Goal: Information Seeking & Learning: Learn about a topic

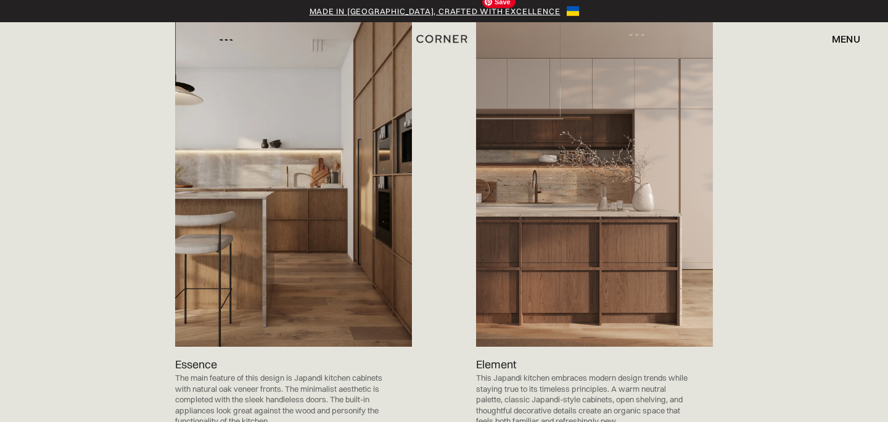
scroll to position [1275, 0]
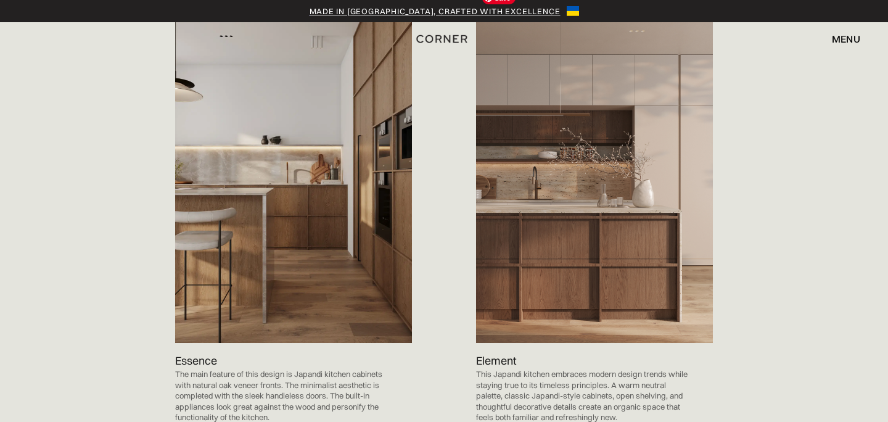
click at [643, 237] on img at bounding box center [594, 175] width 237 height 336
click at [543, 375] on p "This Japandi kitchen embraces modern design trends while staying true to its ti…" at bounding box center [582, 396] width 212 height 54
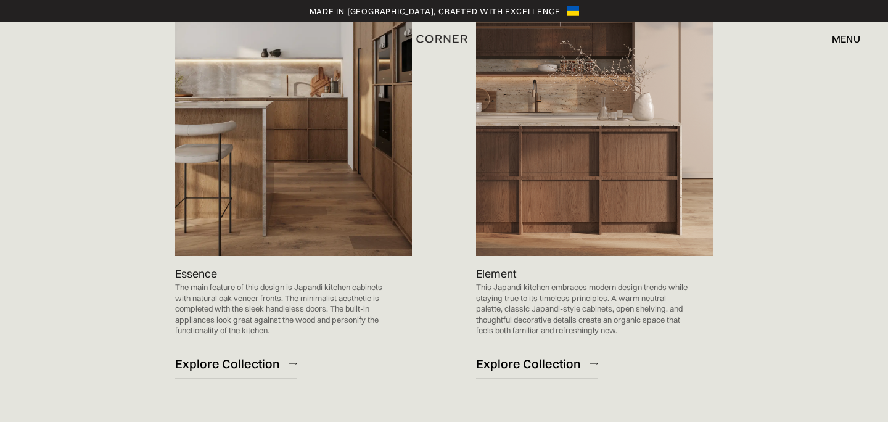
scroll to position [1363, 0]
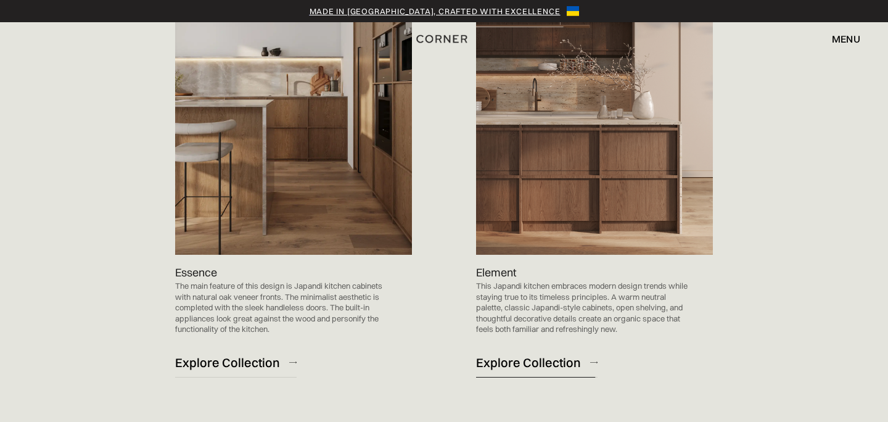
click at [544, 354] on div "Explore Collection" at bounding box center [528, 362] width 105 height 17
click at [244, 184] on img at bounding box center [293, 87] width 237 height 336
click at [252, 354] on div "Explore Collection" at bounding box center [227, 362] width 105 height 17
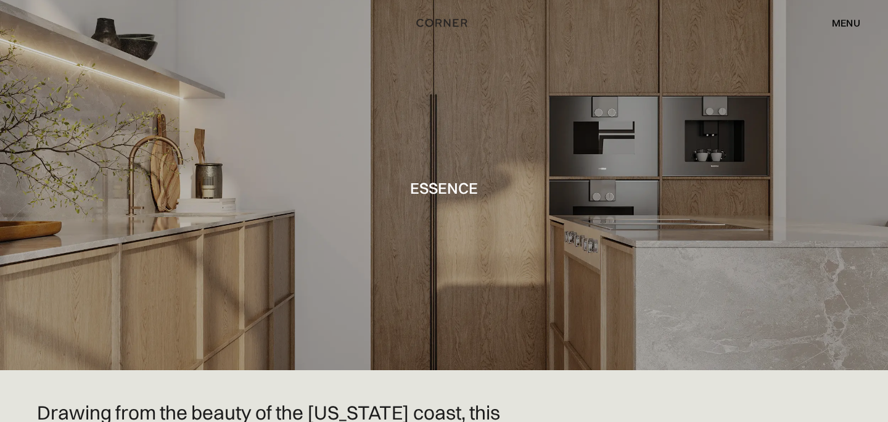
click at [843, 23] on div "menu" at bounding box center [846, 23] width 28 height 10
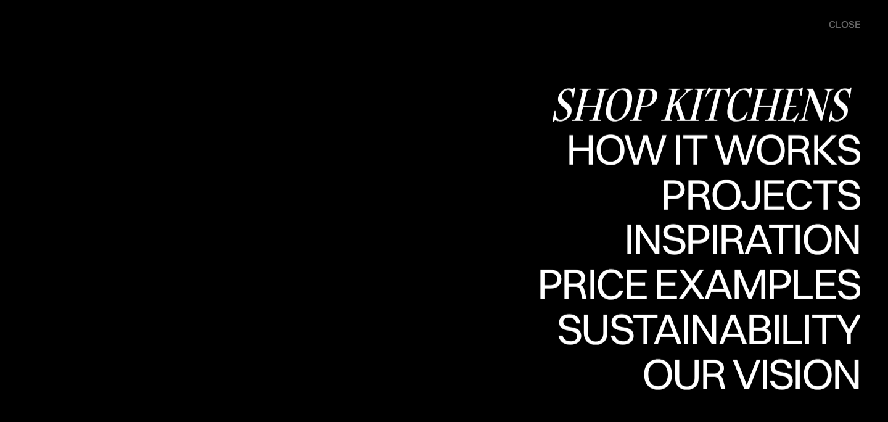
click at [716, 93] on div "Shop Kitchens" at bounding box center [705, 104] width 310 height 43
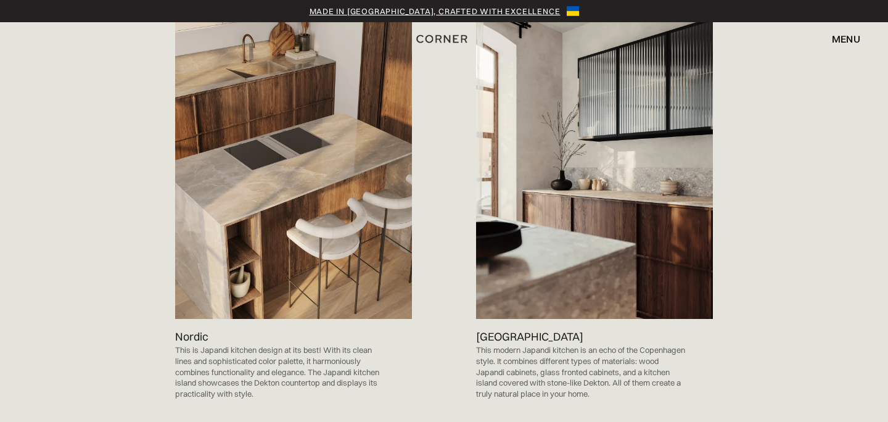
scroll to position [773, 0]
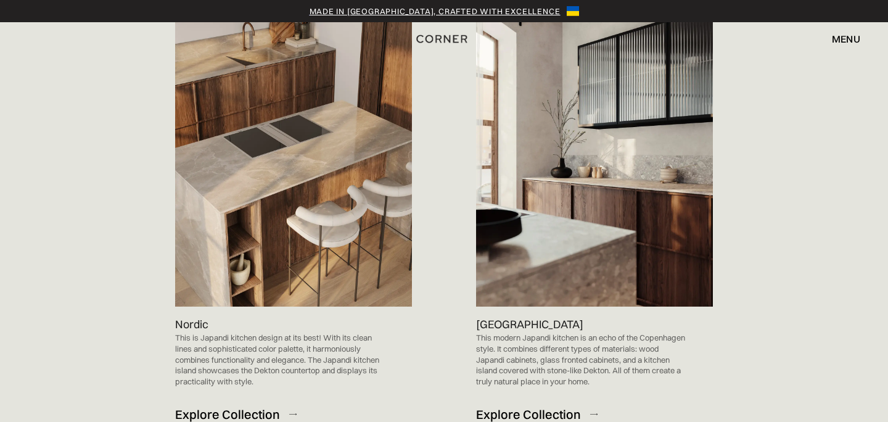
click at [540, 406] on div "Explore Collection" at bounding box center [528, 414] width 105 height 17
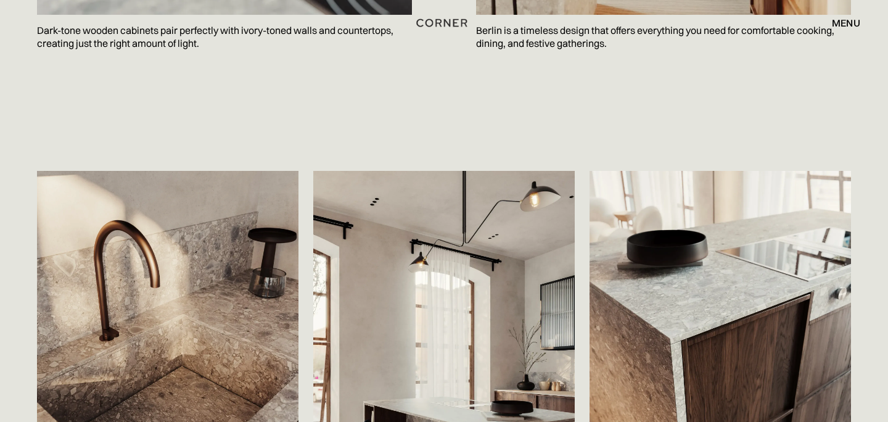
scroll to position [2019, 0]
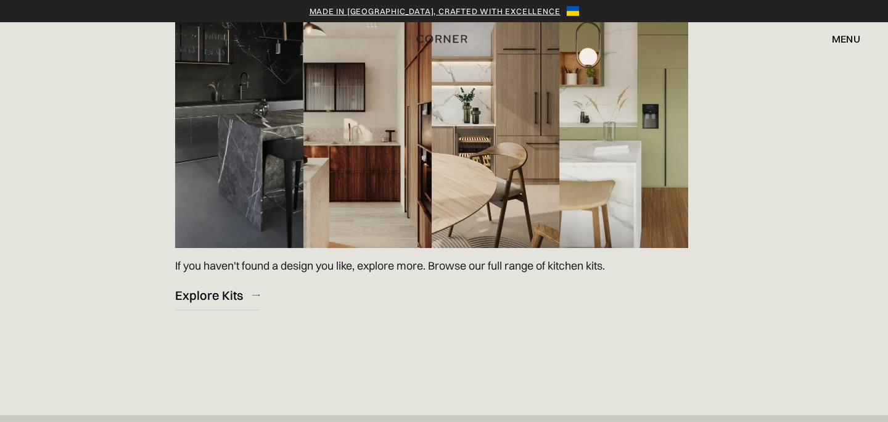
scroll to position [1868, 0]
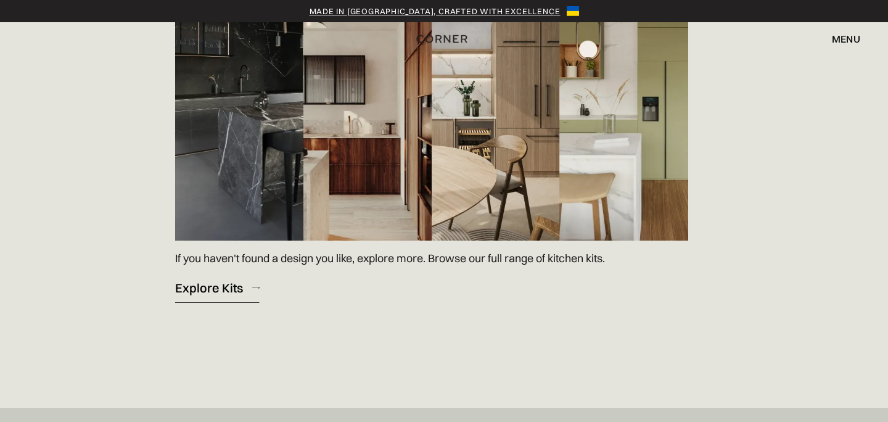
click at [212, 279] on div "Explore Kits" at bounding box center [209, 287] width 68 height 17
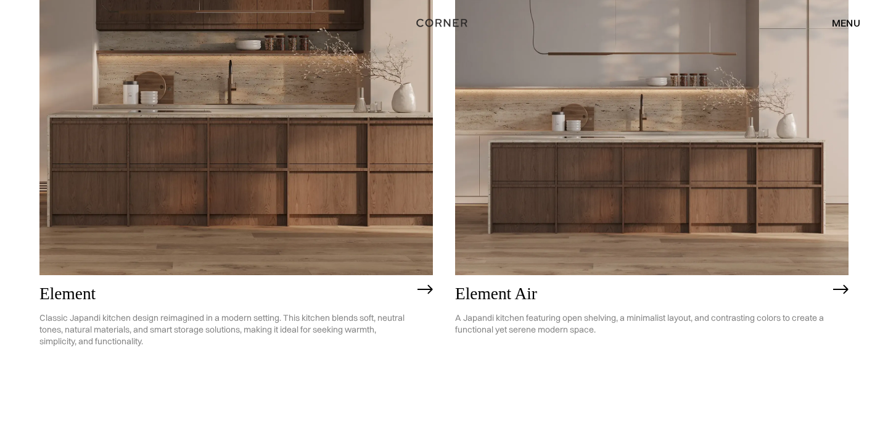
scroll to position [1192, 0]
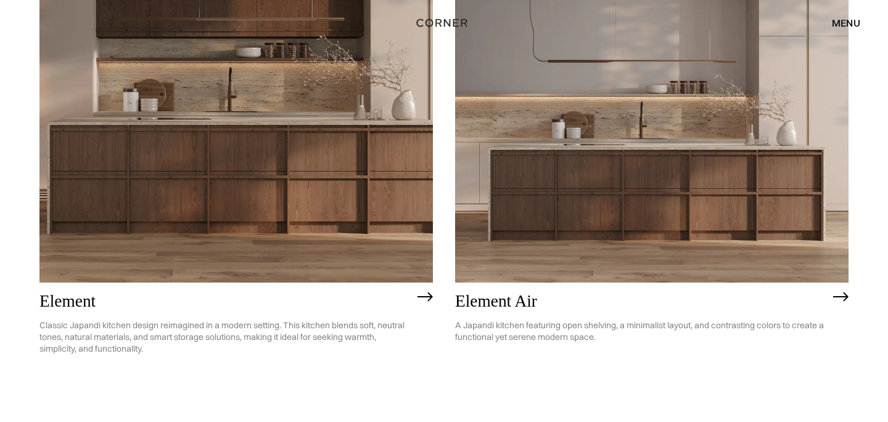
click at [84, 298] on h2 "Element" at bounding box center [225, 301] width 372 height 19
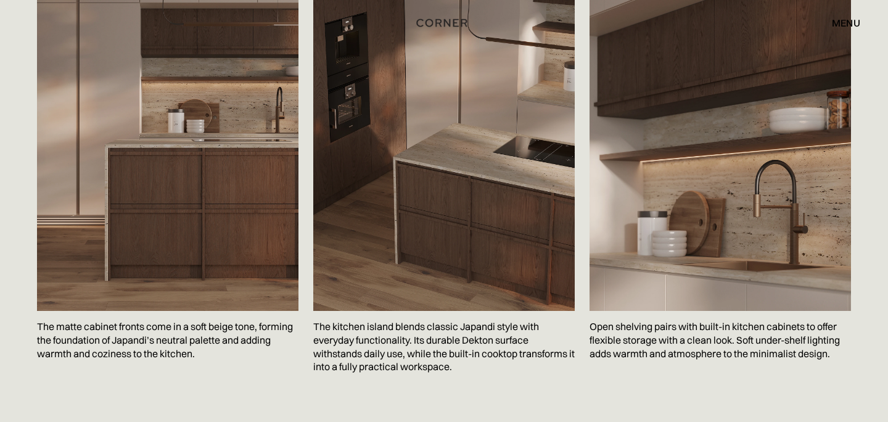
scroll to position [2142, 0]
